Goal: Find specific page/section: Find specific page/section

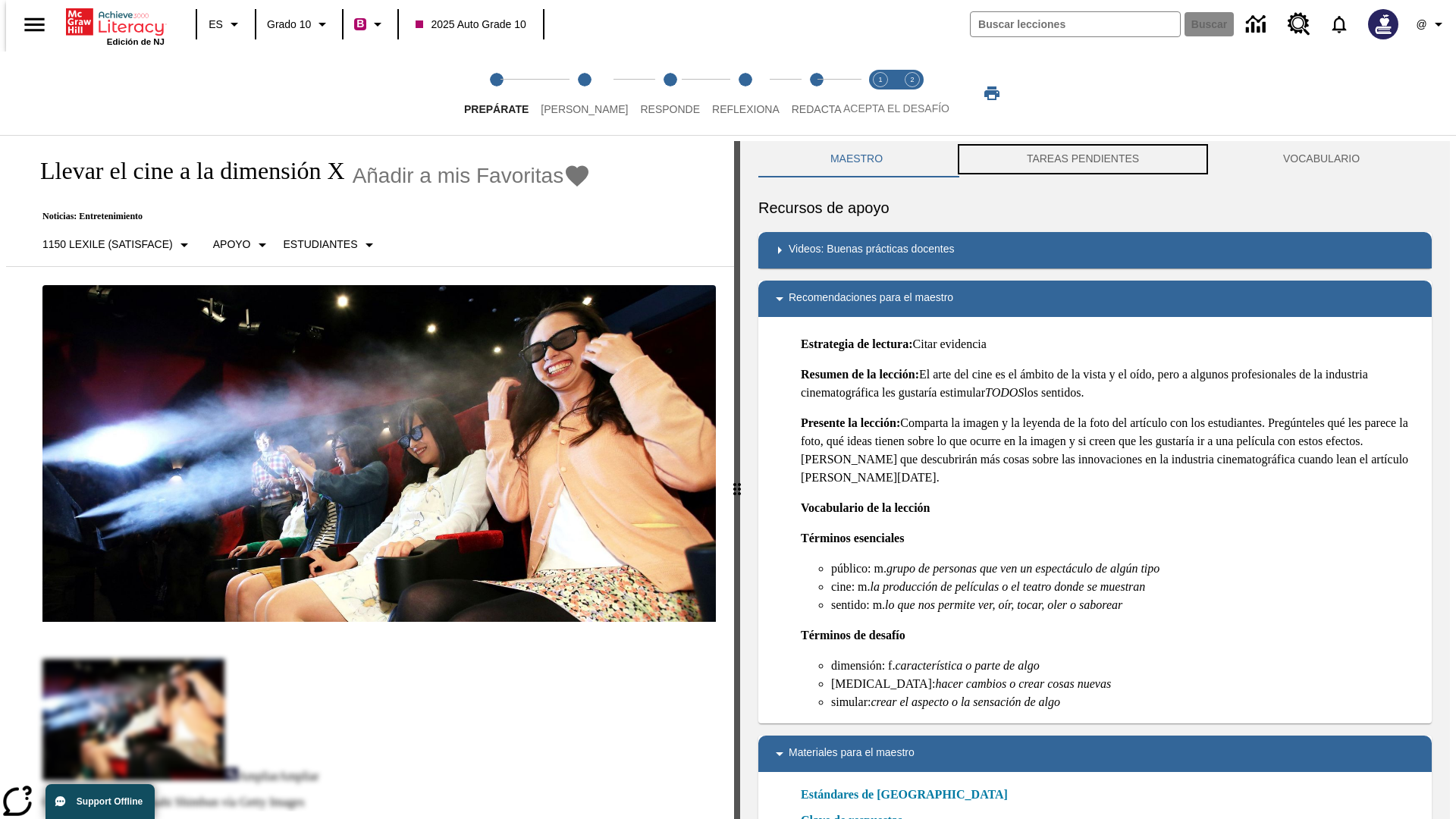
click at [1083, 159] on button "TAREAS PENDIENTES" at bounding box center [1082, 159] width 256 height 36
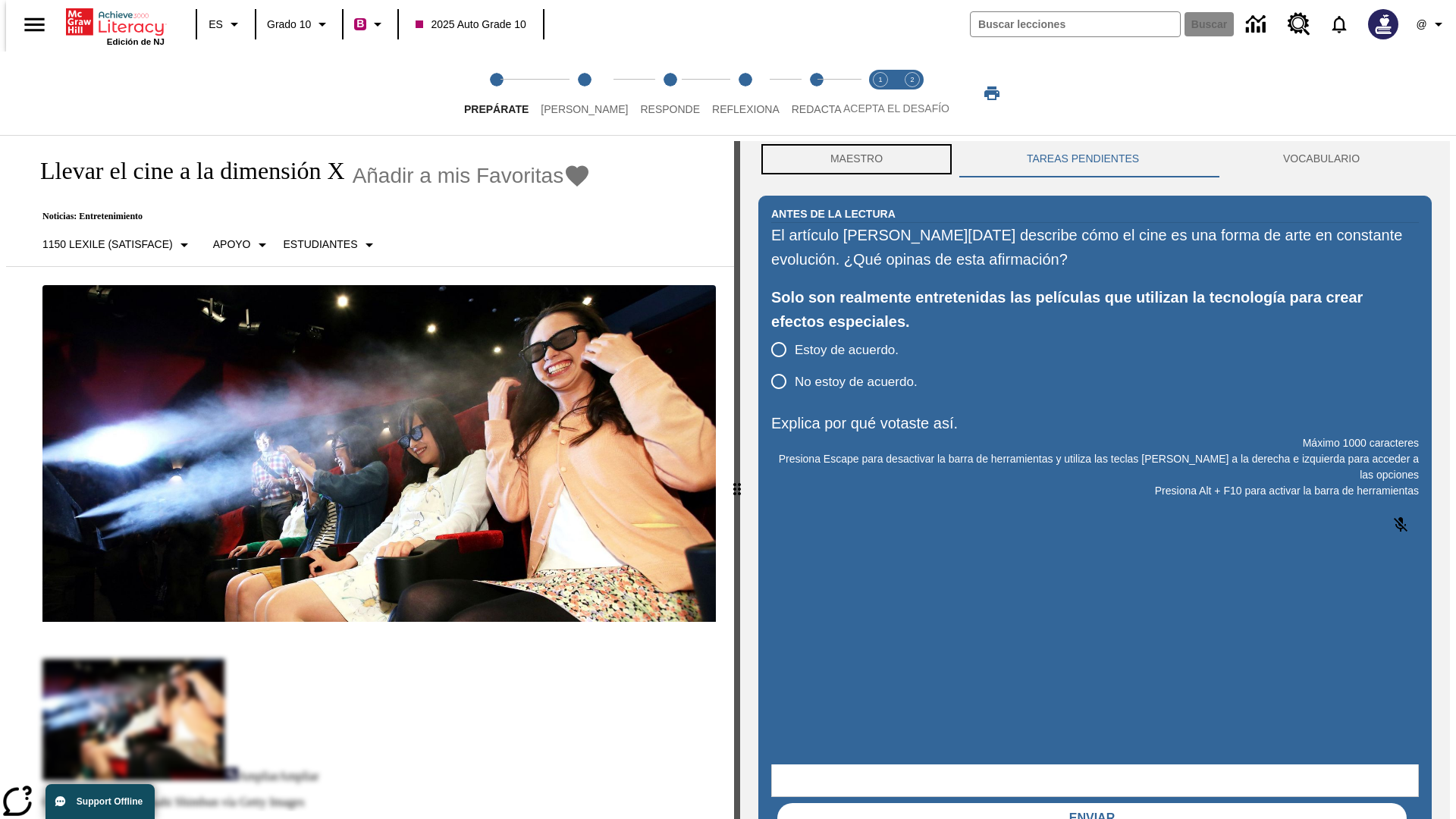
scroll to position [1, 0]
click at [852, 159] on button "Maestro" at bounding box center [856, 158] width 197 height 36
